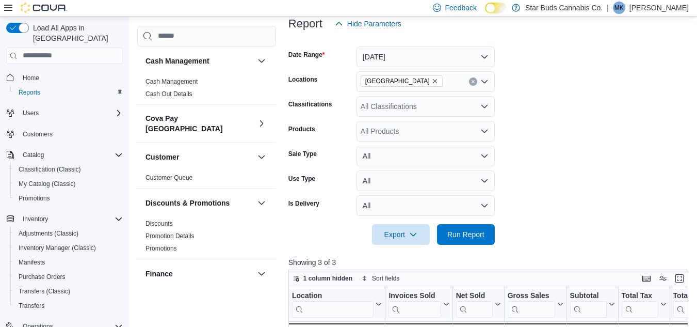
scroll to position [138, 0]
